Goal: Use online tool/utility: Utilize a website feature to perform a specific function

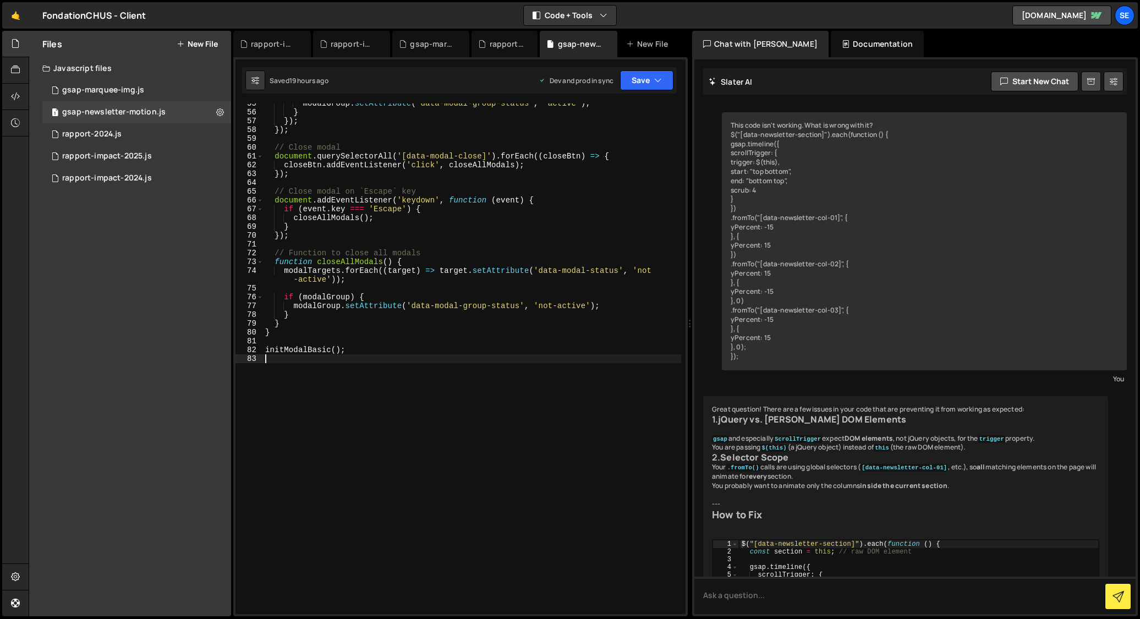
scroll to position [458, 0]
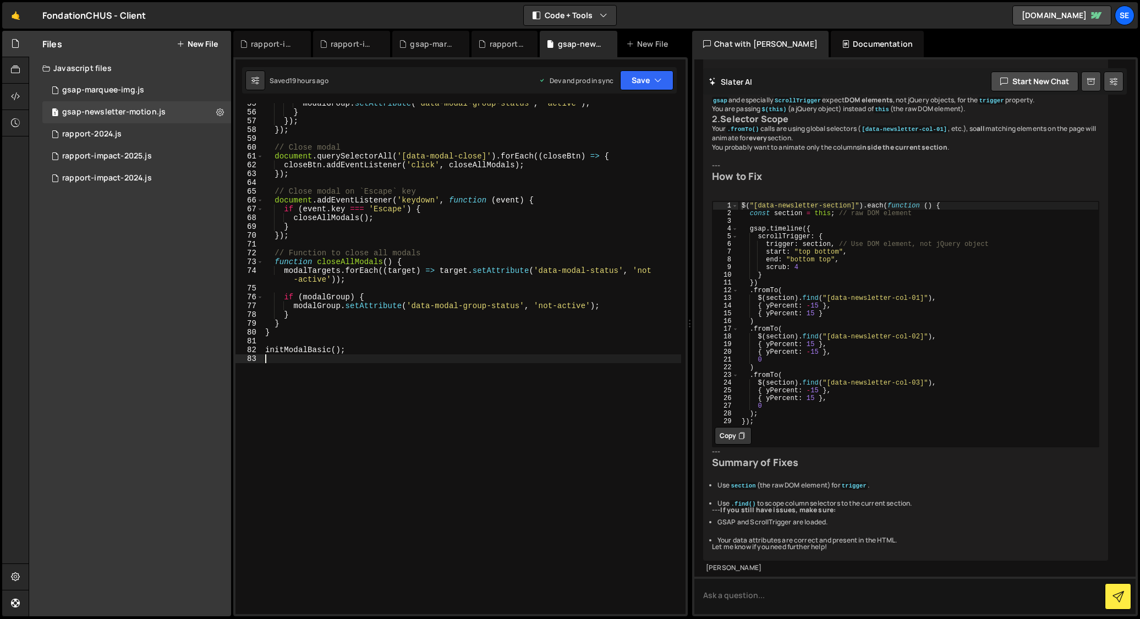
click at [422, 418] on div "modalGroup . setAttribute ( 'data-modal-group-status' , 'active' ) ; } }) ; }) …" at bounding box center [472, 363] width 418 height 528
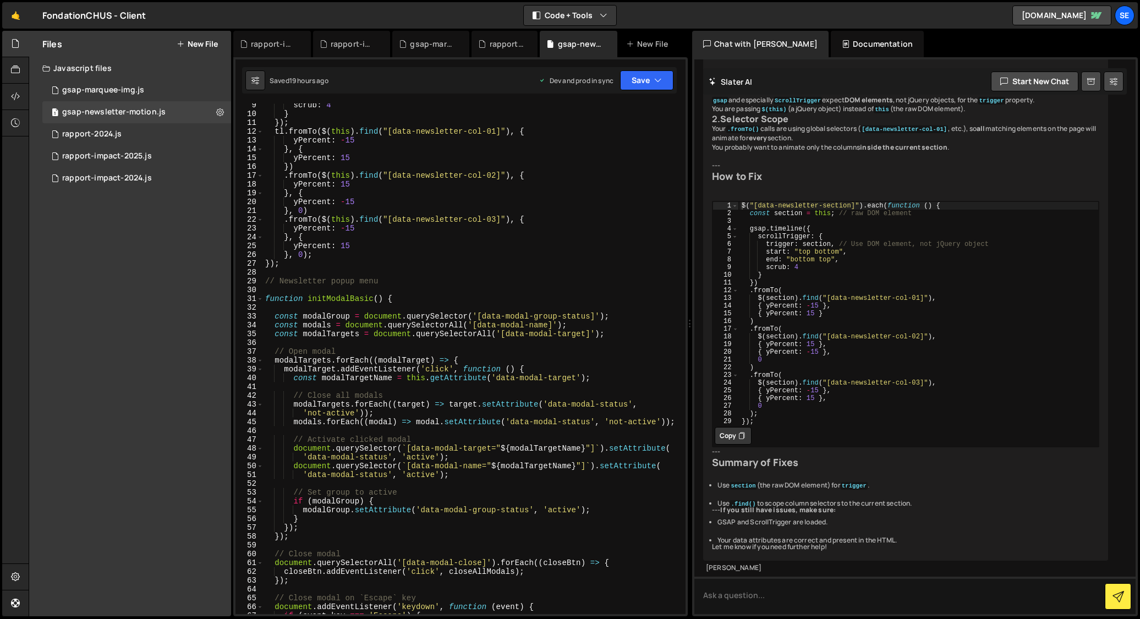
scroll to position [0, 0]
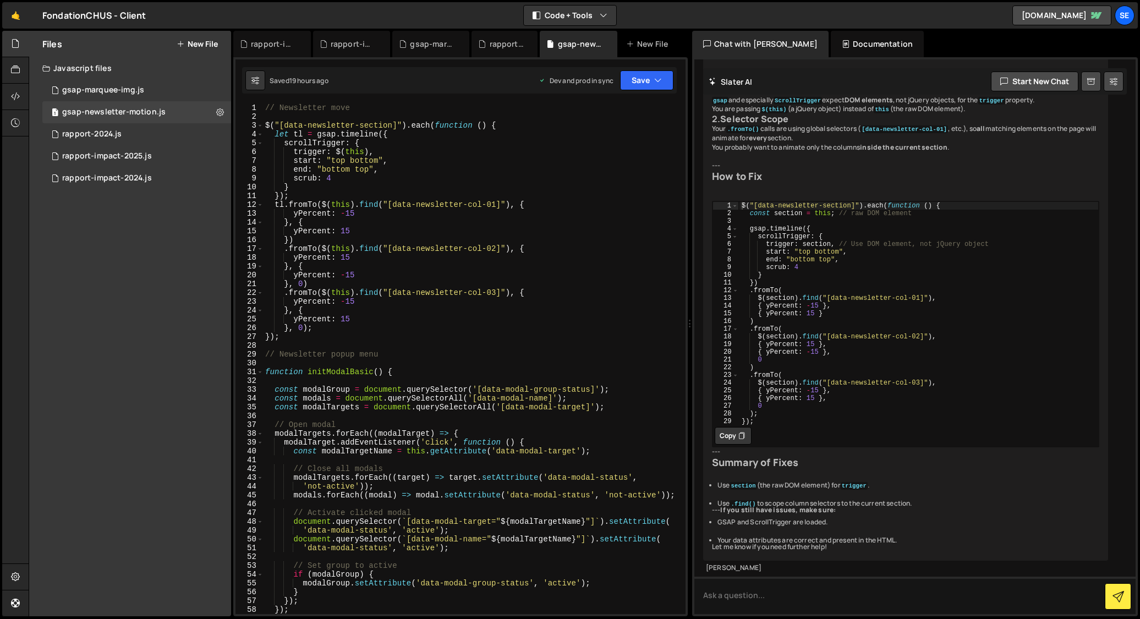
click at [421, 341] on div "// Newsletter move $ ( "[data-newsletter-section]" ) . each ( function ( ) { le…" at bounding box center [472, 367] width 418 height 528
click at [98, 157] on div "rapport-impact-2025.js" at bounding box center [107, 156] width 90 height 10
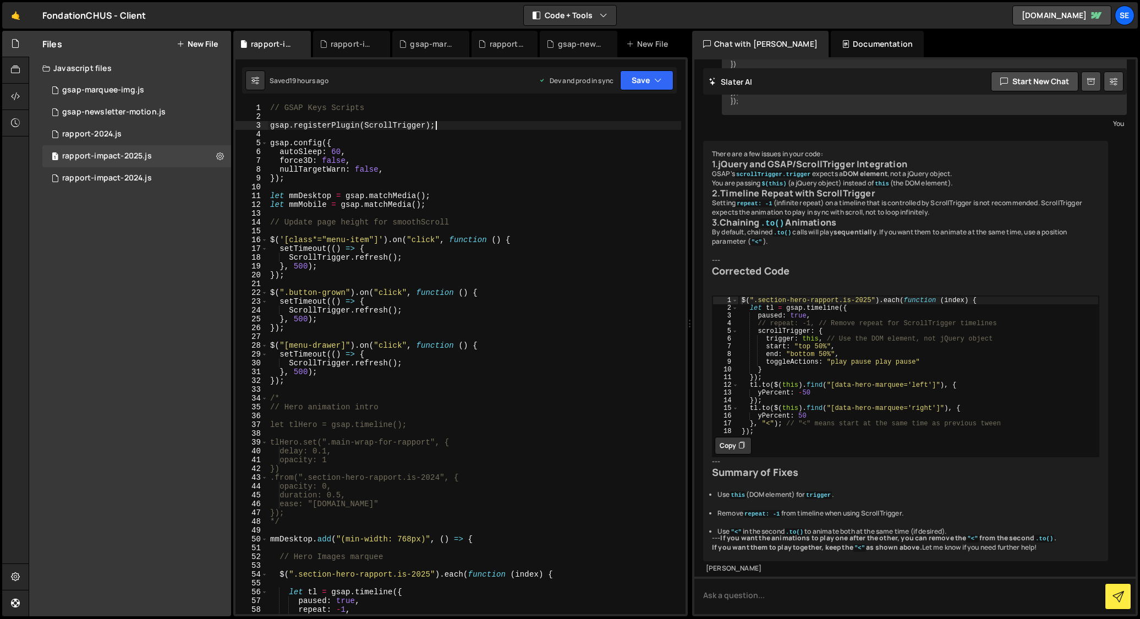
click at [456, 127] on div "// GSAP Keys Scripts gsap . registerPlugin ( ScrollTrigger ) ; gsap . config ({…" at bounding box center [474, 367] width 413 height 528
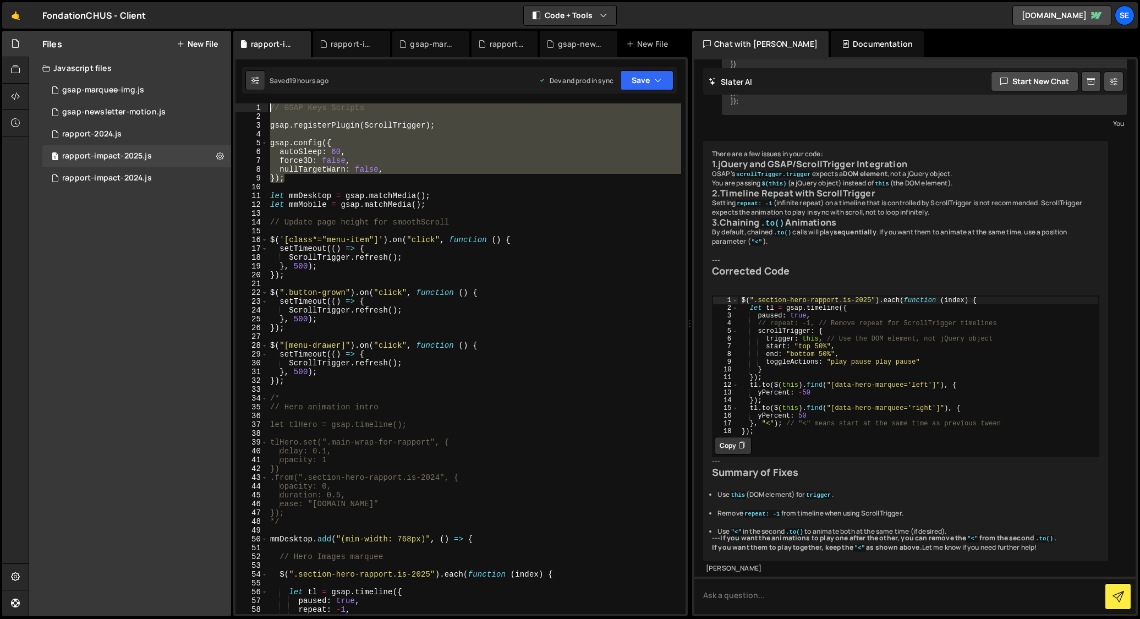
drag, startPoint x: 301, startPoint y: 181, endPoint x: 268, endPoint y: 110, distance: 78.3
click at [267, 108] on div "gsap.registerPlugin(ScrollTrigger); 1 2 3 4 5 6 7 8 9 10 11 12 13 14 15 16 17 1…" at bounding box center [461, 358] width 450 height 511
type textarea "// GSAP Keys Scripts"
click at [87, 178] on div "rapport-impact-2024.js" at bounding box center [107, 178] width 90 height 10
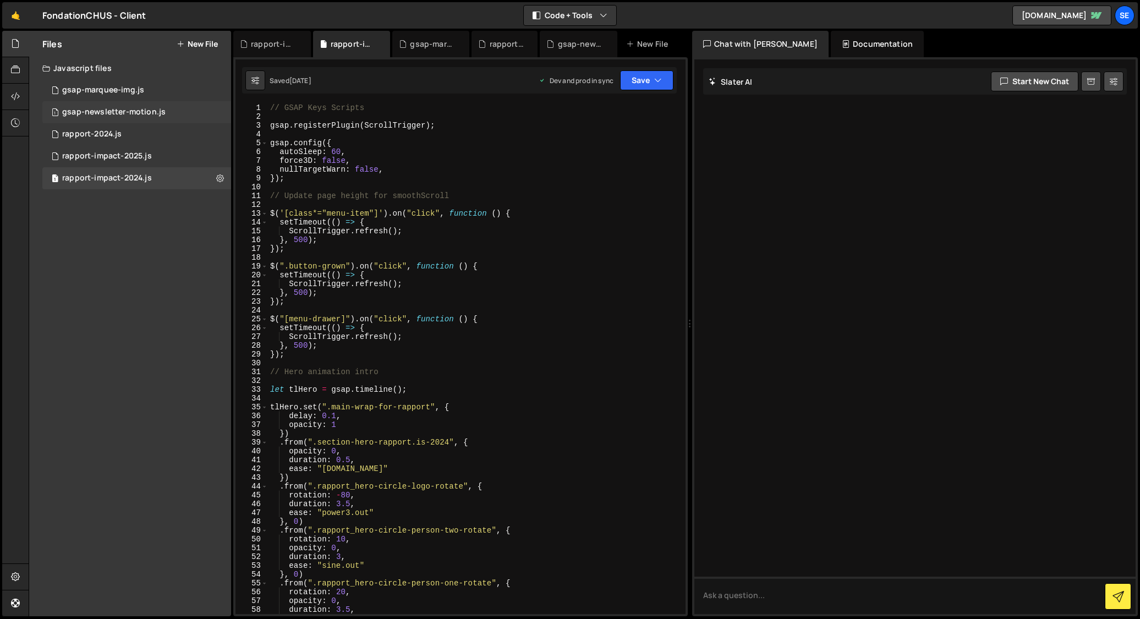
click at [82, 110] on div "gsap-newsletter-motion.js" at bounding box center [113, 112] width 103 height 10
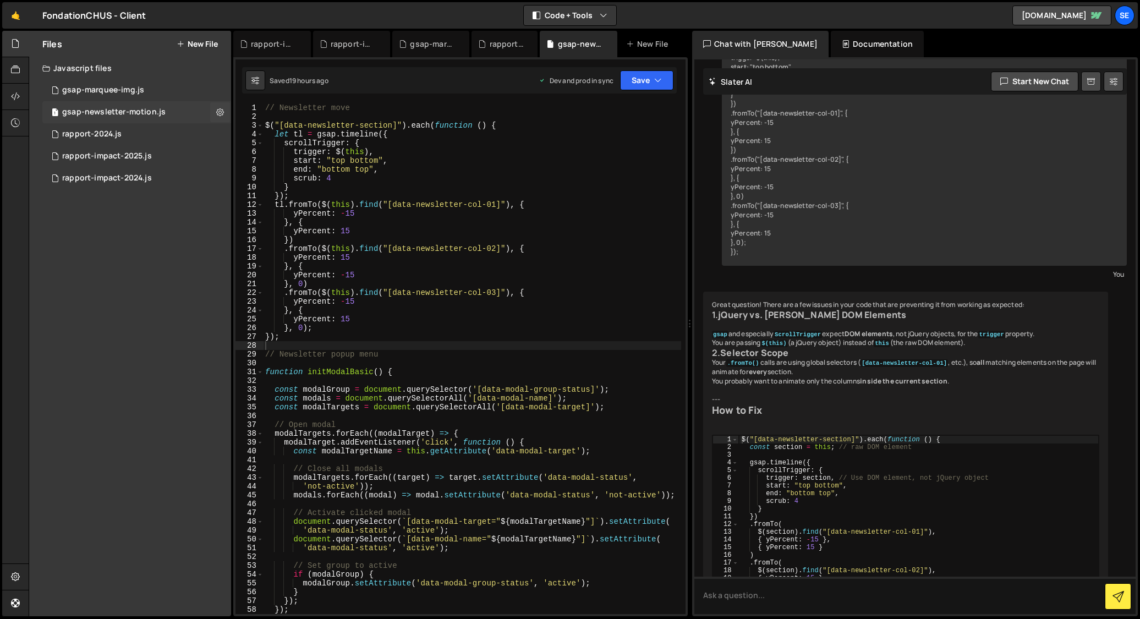
scroll to position [458, 0]
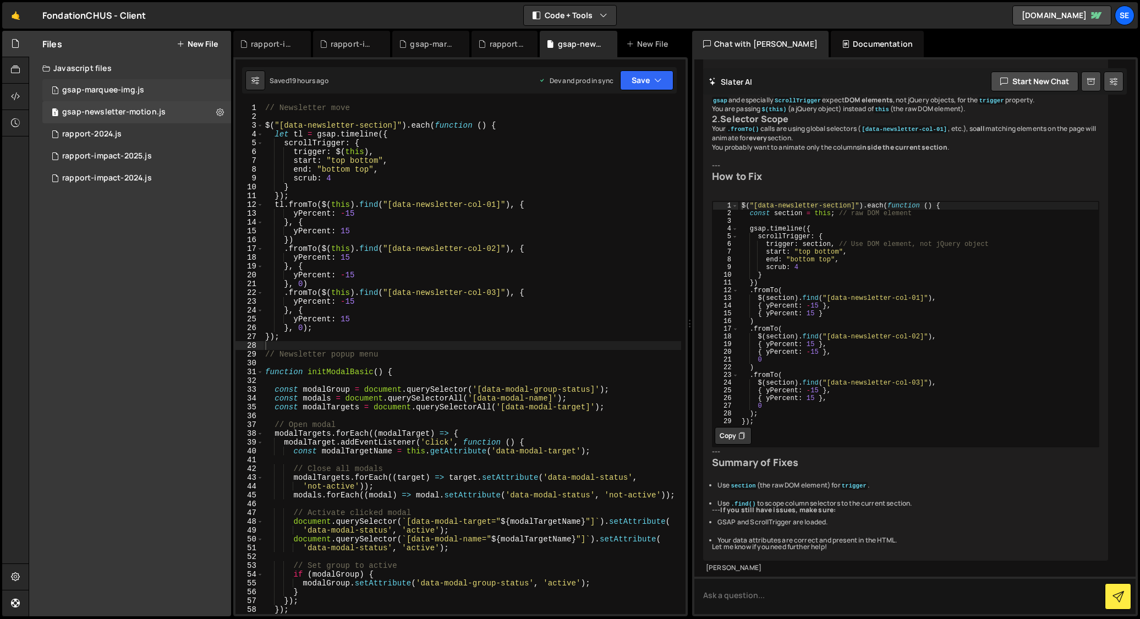
click at [73, 91] on div "gsap-marquee-img.js" at bounding box center [103, 90] width 82 height 10
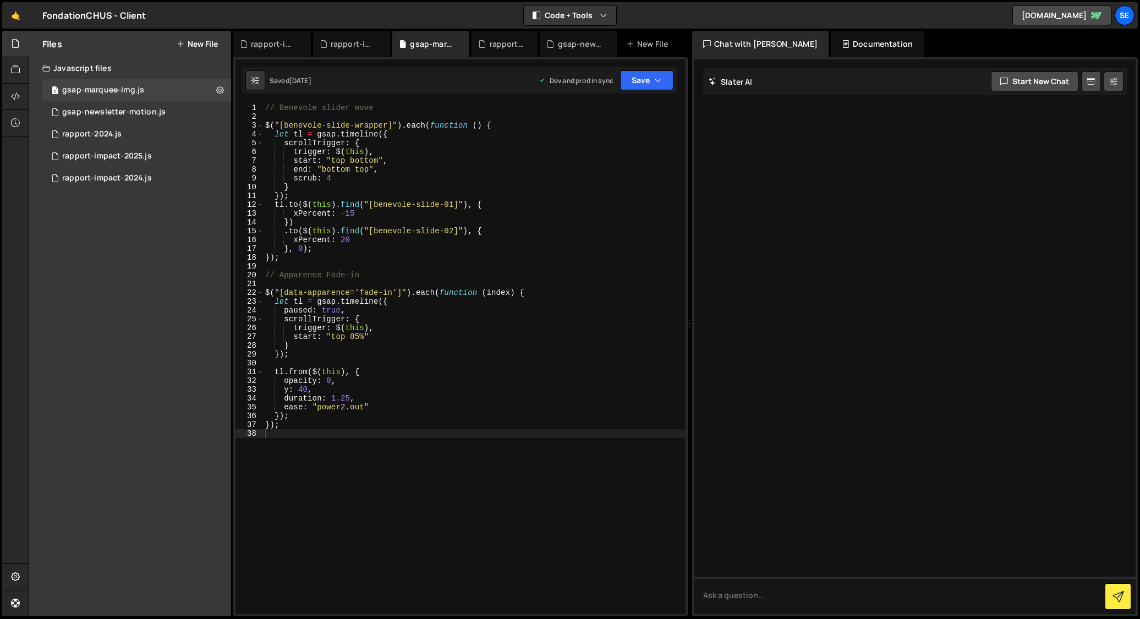
click at [265, 108] on div "// Benevole slider move $ ( "[benevole-slide-wrapper]" ) . each ( function ( ) …" at bounding box center [474, 367] width 423 height 528
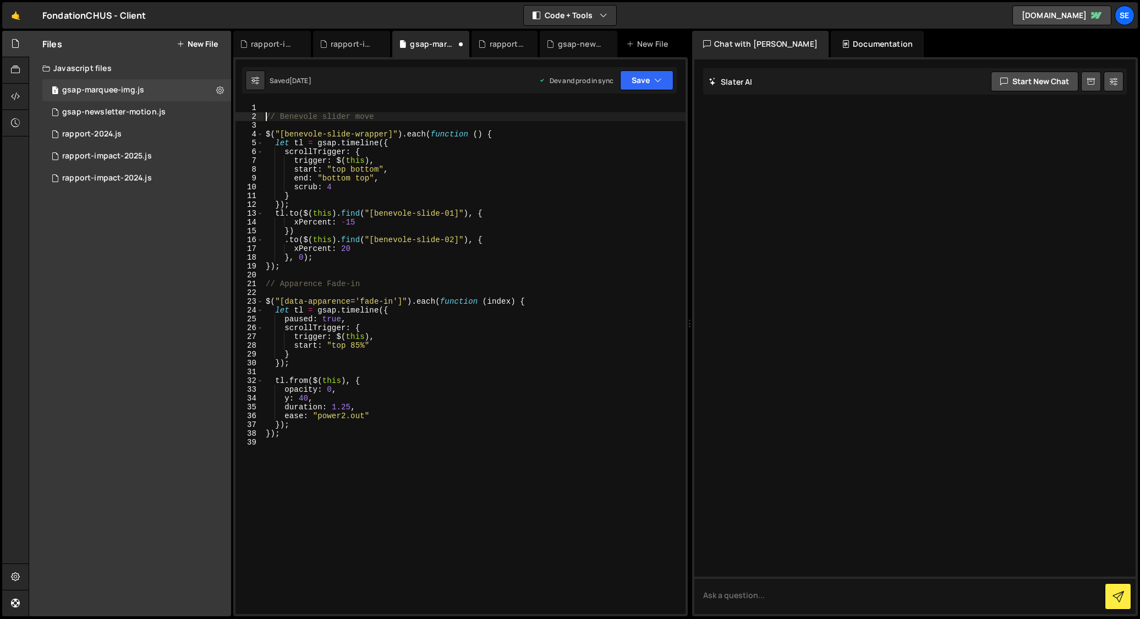
type textarea "// Benevole slider move"
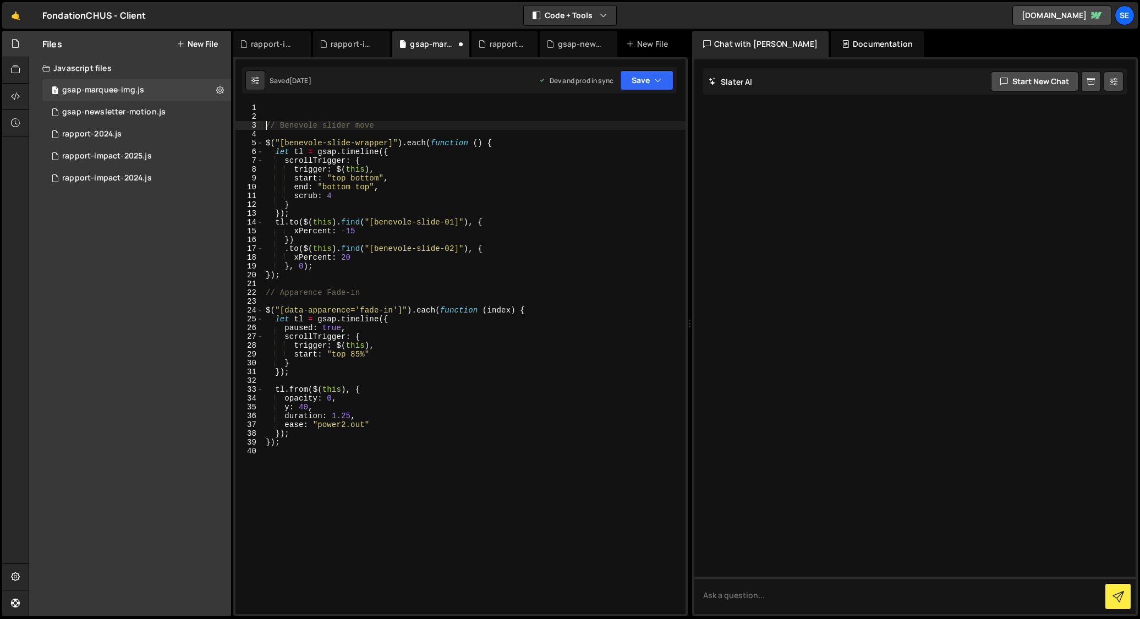
click at [281, 107] on div "// Benevole slider move $ ( "[benevole-slide-wrapper]" ) . each ( function ( ) …" at bounding box center [475, 367] width 422 height 528
paste textarea "});"
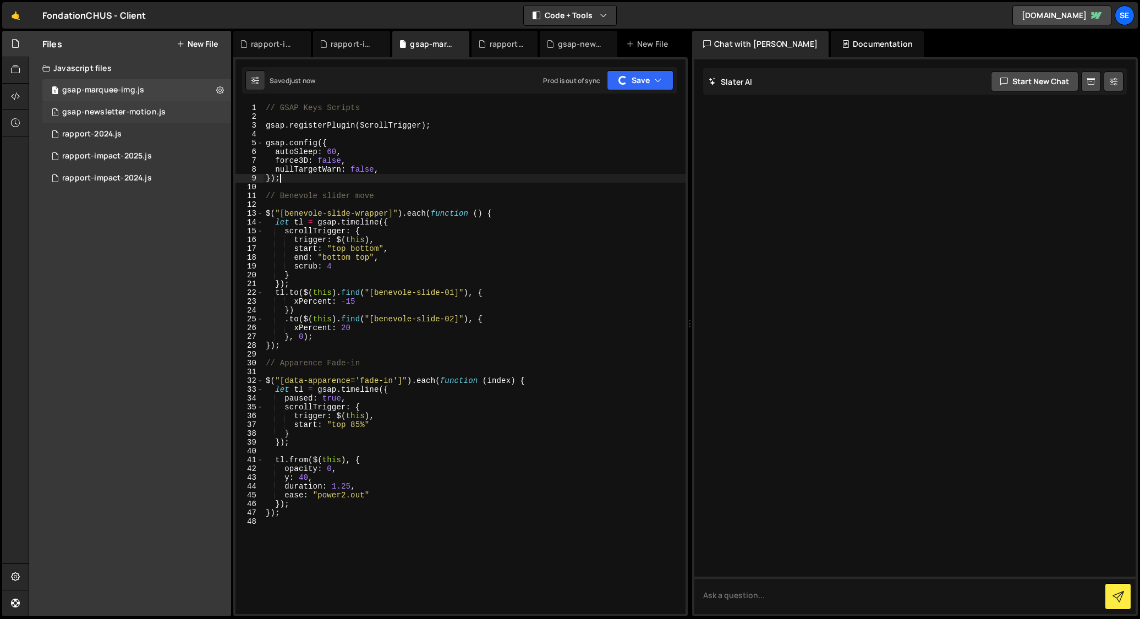
type textarea "});"
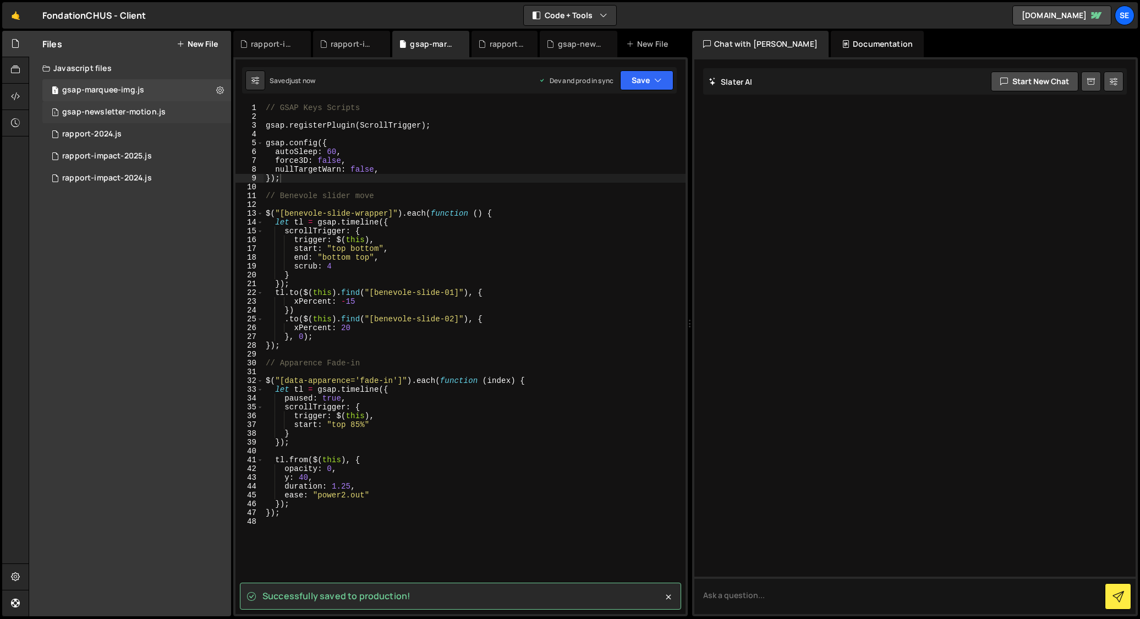
click at [78, 108] on div "gsap-newsletter-motion.js" at bounding box center [113, 112] width 103 height 10
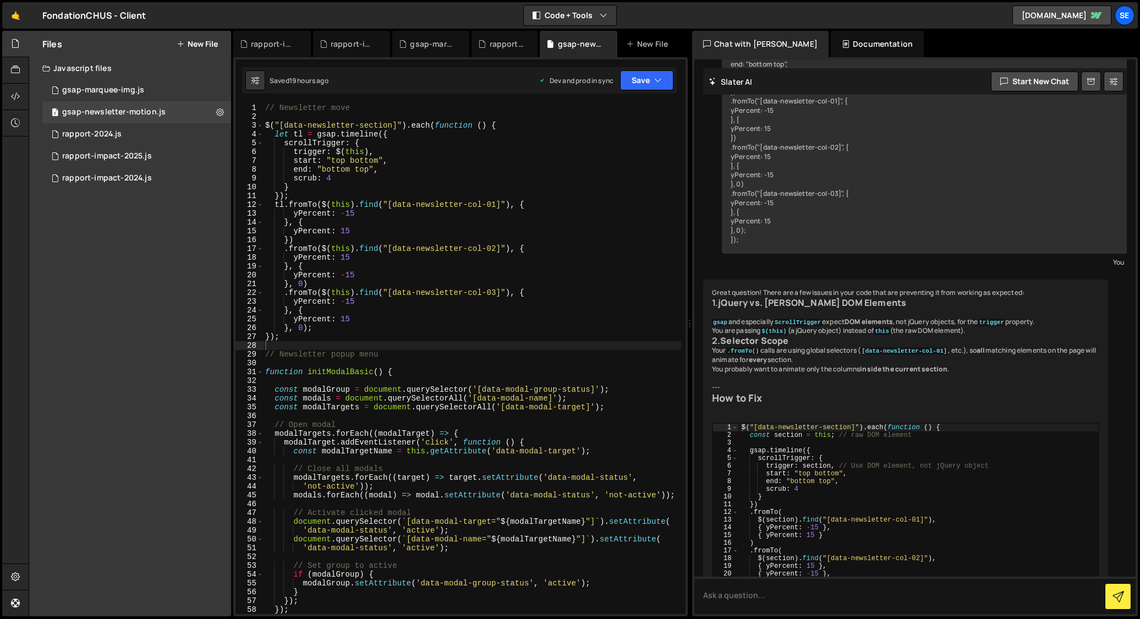
scroll to position [458, 0]
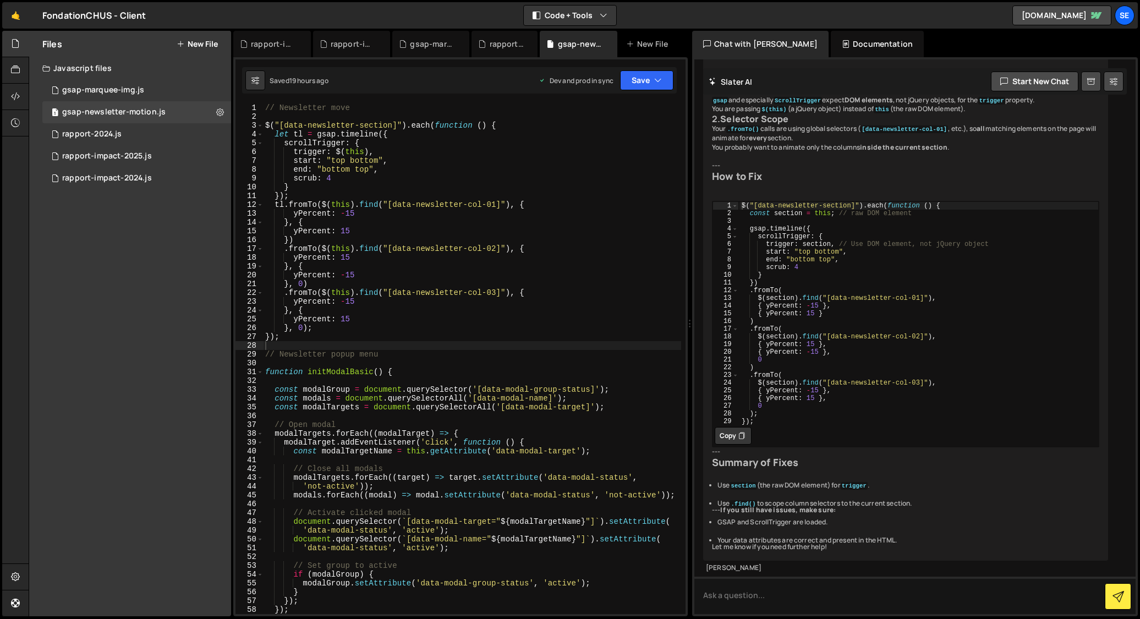
click at [265, 107] on div "// Newsletter move $ ( "[data-newsletter-section]" ) . each ( function ( ) { le…" at bounding box center [472, 367] width 418 height 528
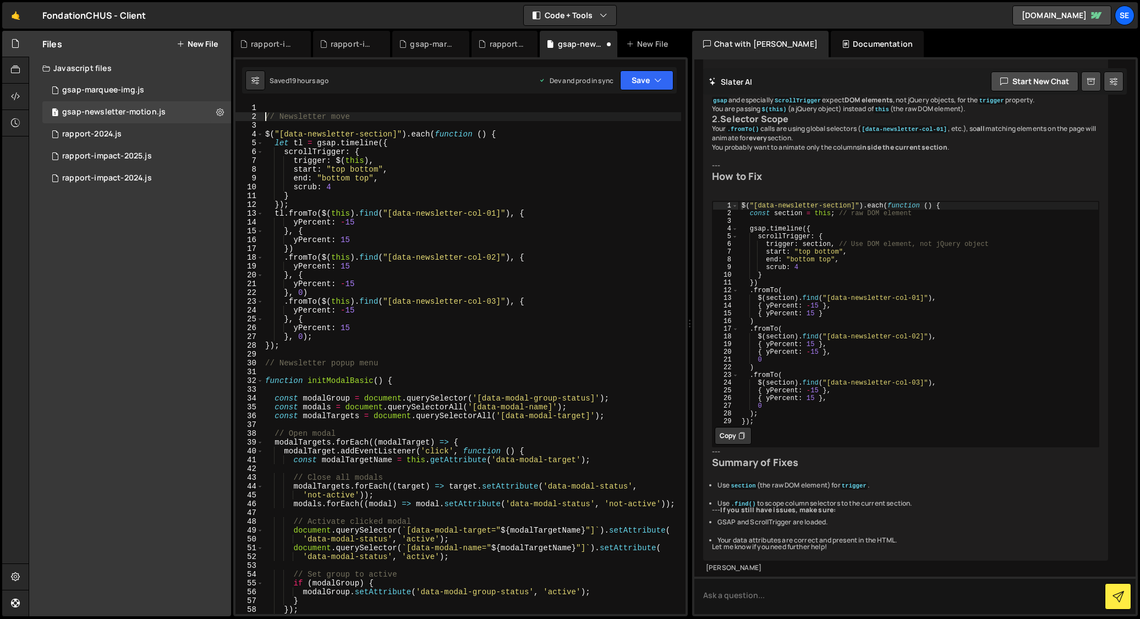
type textarea "// Newsletter move"
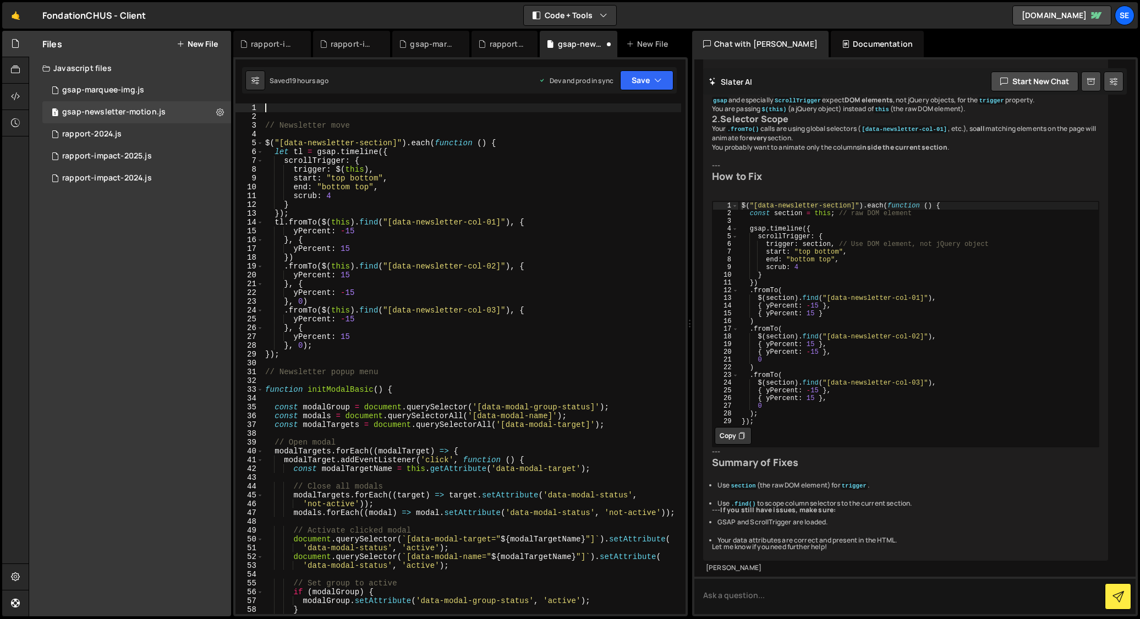
click at [280, 105] on div "// Newsletter move $ ( "[data-newsletter-section]" ) . each ( function ( ) { le…" at bounding box center [472, 367] width 418 height 528
paste textarea "});"
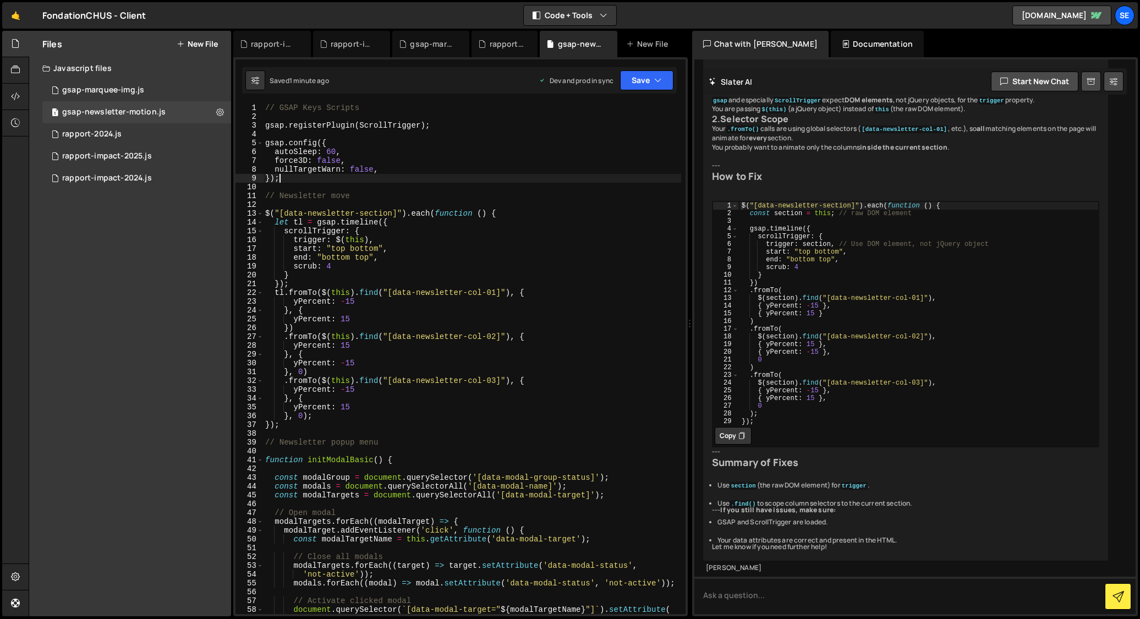
click at [455, 428] on div "// GSAP Keys Scripts gsap . registerPlugin ( ScrollTrigger ) ; gsap . config ({…" at bounding box center [472, 367] width 418 height 528
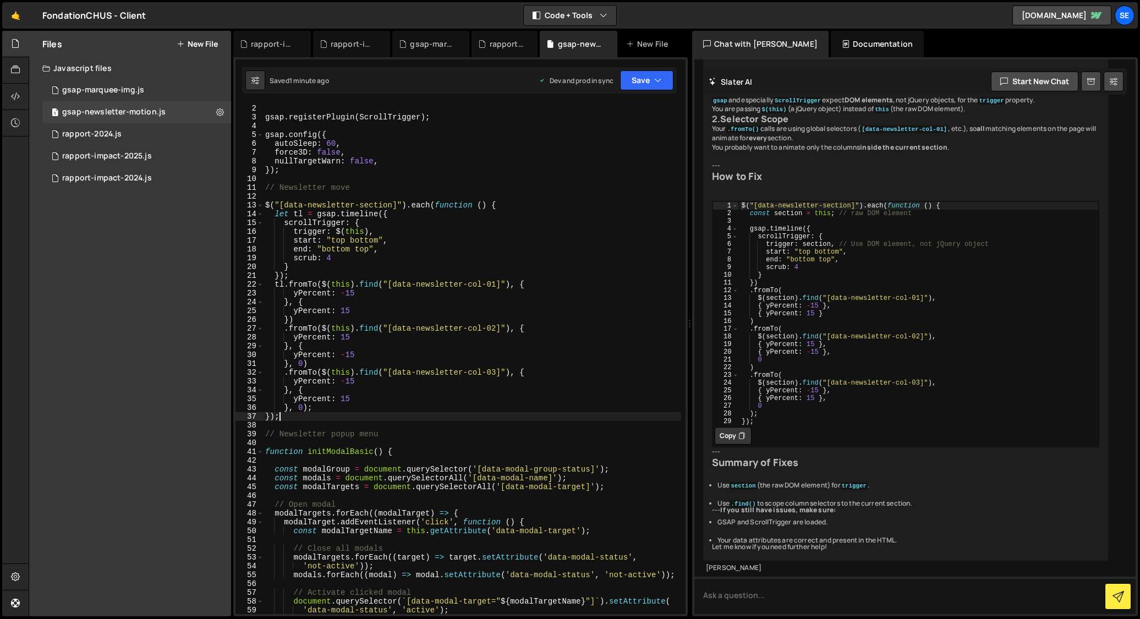
scroll to position [0, 0]
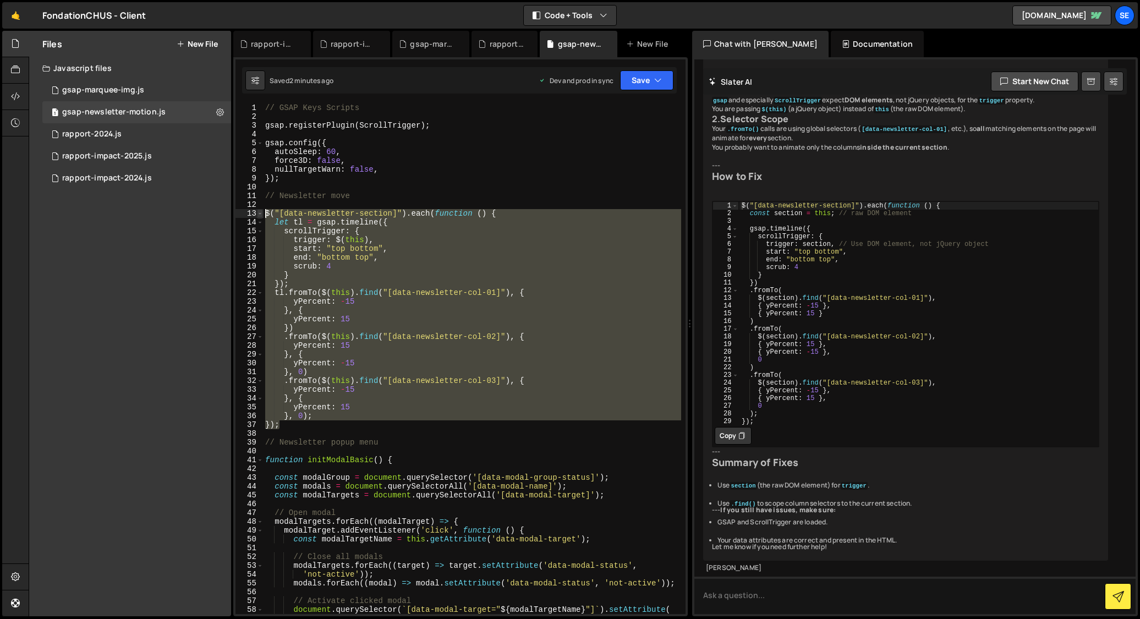
drag, startPoint x: 293, startPoint y: 425, endPoint x: 261, endPoint y: 210, distance: 217.0
click at [261, 210] on div "}); 1 2 3 4 5 6 7 8 9 10 11 12 13 14 15 16 17 18 19 20 21 22 23 24 25 26 27 28 …" at bounding box center [461, 358] width 450 height 511
click at [386, 196] on div "// GSAP Keys Scripts gsap . registerPlugin ( ScrollTrigger ) ; gsap . config ({…" at bounding box center [472, 367] width 418 height 528
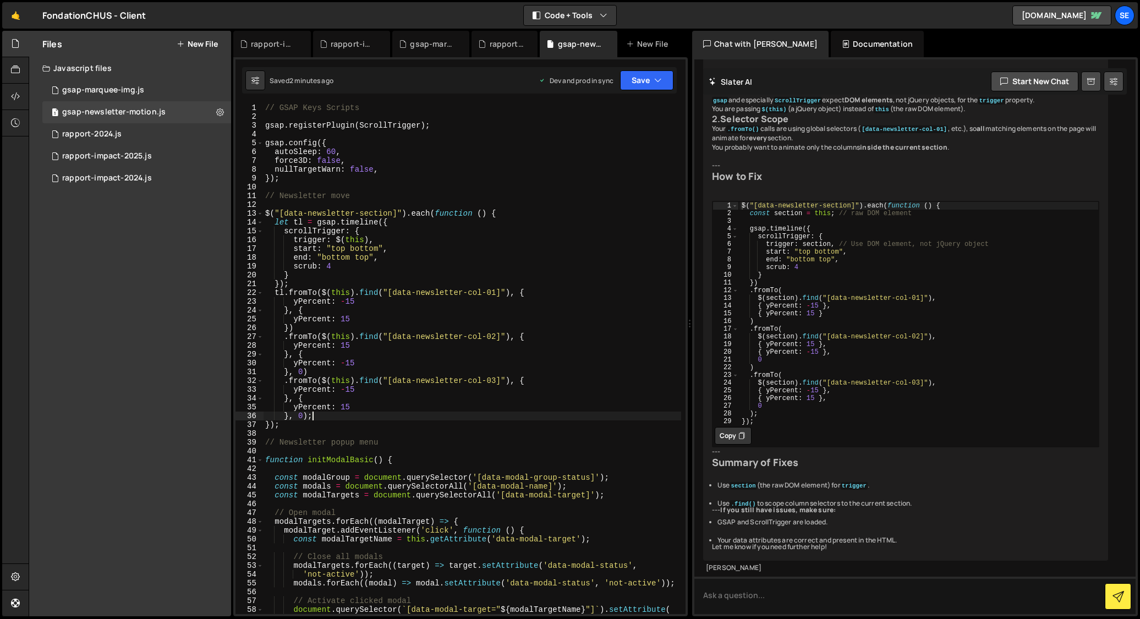
click at [327, 418] on div "// GSAP Keys Scripts gsap . registerPlugin ( ScrollTrigger ) ; gsap . config ({…" at bounding box center [472, 367] width 418 height 528
click at [430, 127] on div "// GSAP Keys Scripts gsap . registerPlugin ( ScrollTrigger ) ; gsap . config ({…" at bounding box center [472, 367] width 418 height 528
type textarea "gsap.registerPlugin(ScrollTrigger);"
click at [291, 183] on div "// GSAP Keys Scripts gsap . registerPlugin ( ScrollTrigger ) ; gsap . config ({…" at bounding box center [472, 367] width 418 height 528
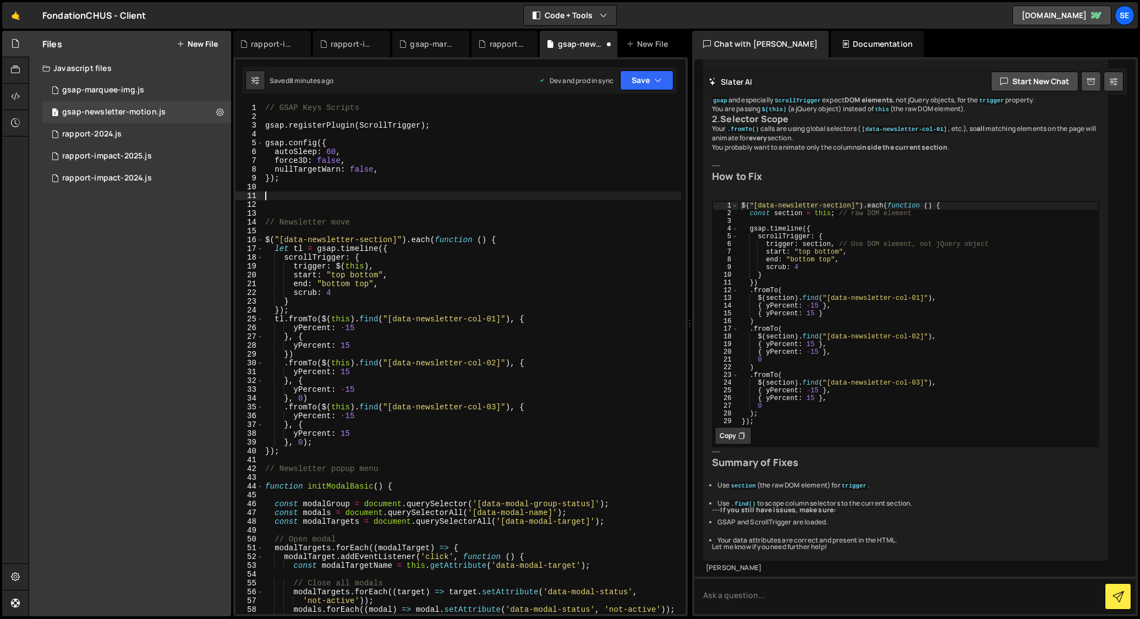
click at [286, 194] on div "// GSAP Keys Scripts gsap . registerPlugin ( ScrollTrigger ) ; gsap . config ({…" at bounding box center [472, 367] width 418 height 528
paste textarea "setupScrollTriggerRefresh();"
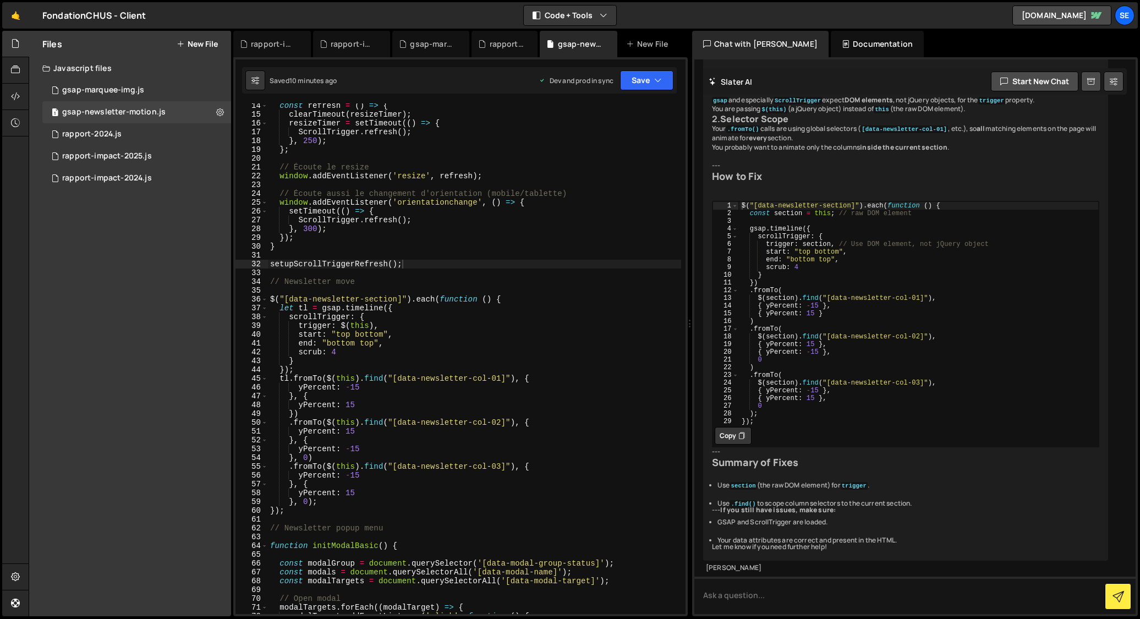
scroll to position [117, 0]
click at [332, 354] on div "const refresh = ( ) => { clearTimeout ( resizeTimer ) ; resizeTimer = setTimeou…" at bounding box center [474, 365] width 413 height 528
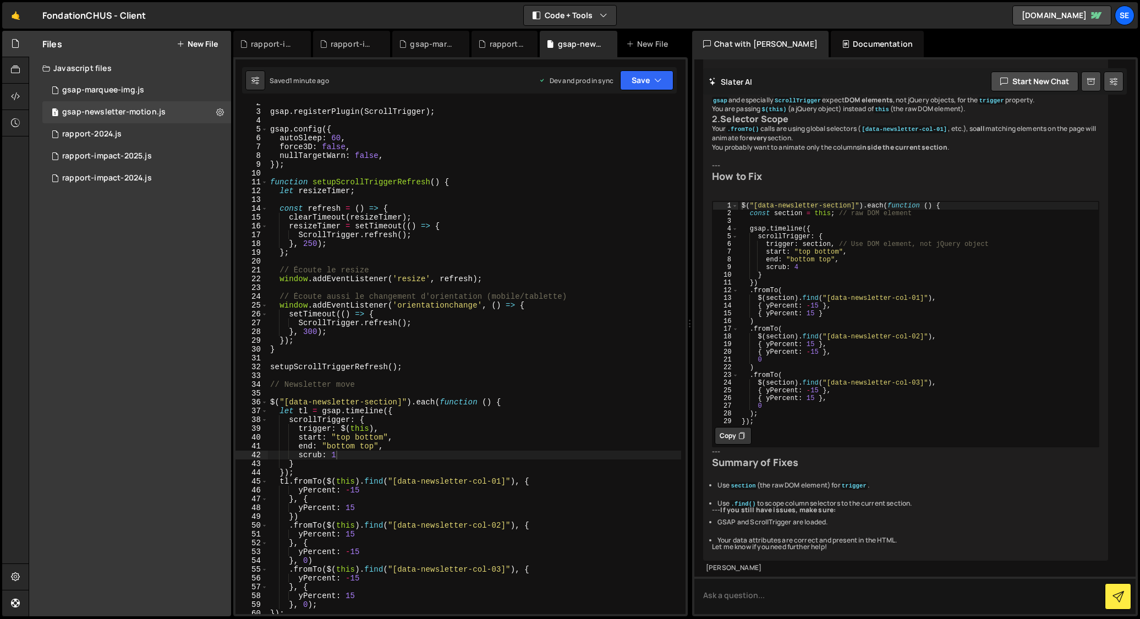
scroll to position [0, 0]
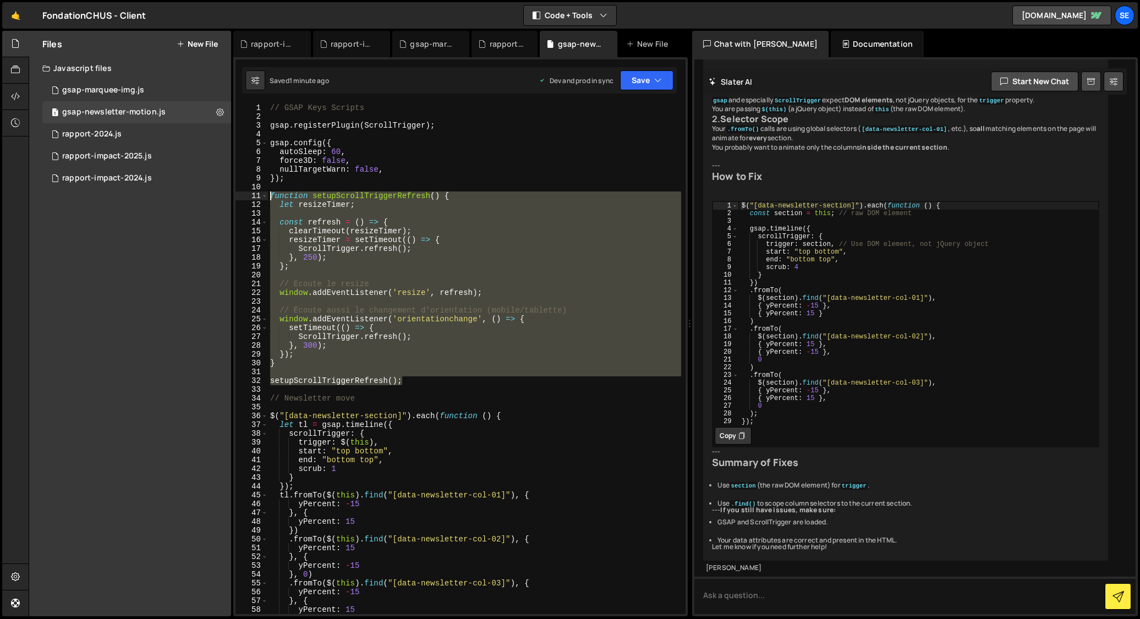
drag, startPoint x: 428, startPoint y: 380, endPoint x: 271, endPoint y: 197, distance: 241.6
click at [270, 196] on div "// GSAP Keys Scripts gsap . registerPlugin ( ScrollTrigger ) ; gsap . config ({…" at bounding box center [474, 367] width 413 height 528
type textarea "function setupScrollTriggerRefresh() { let resizeTimer;"
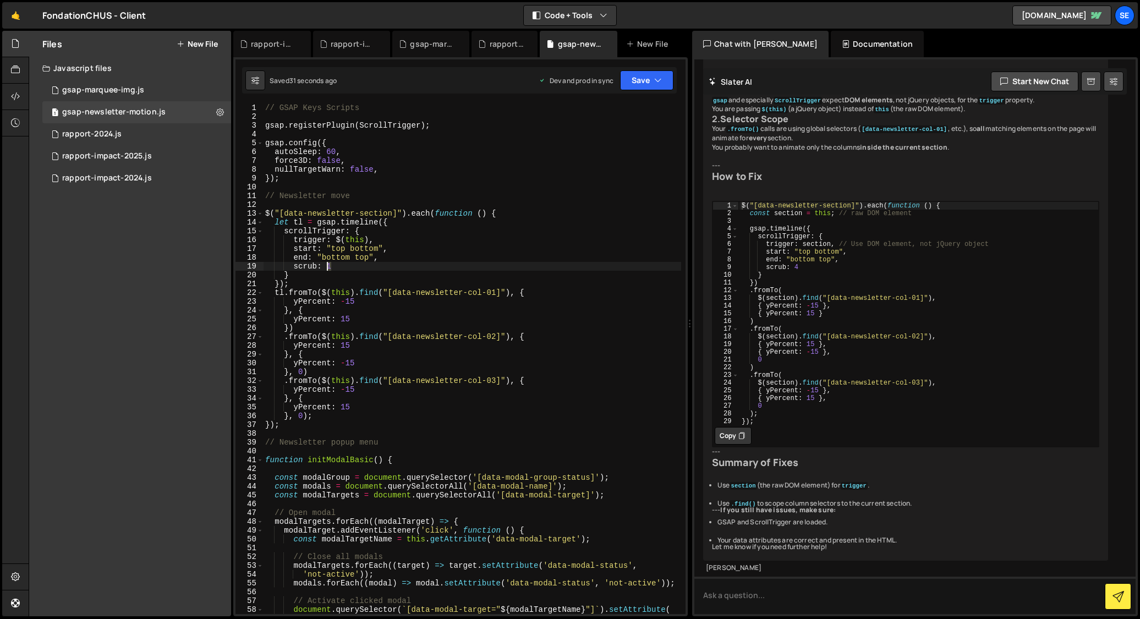
drag, startPoint x: 331, startPoint y: 266, endPoint x: 327, endPoint y: 282, distance: 16.3
click at [327, 266] on div "// GSAP Keys Scripts gsap . registerPlugin ( ScrollTrigger ) ; gsap . config ({…" at bounding box center [472, 367] width 418 height 528
click at [341, 262] on div "// GSAP Keys Scripts gsap . registerPlugin ( ScrollTrigger ) ; gsap . config ({…" at bounding box center [472, 367] width 418 height 528
type textarea "scrub: 4"
